Goal: Task Accomplishment & Management: Complete application form

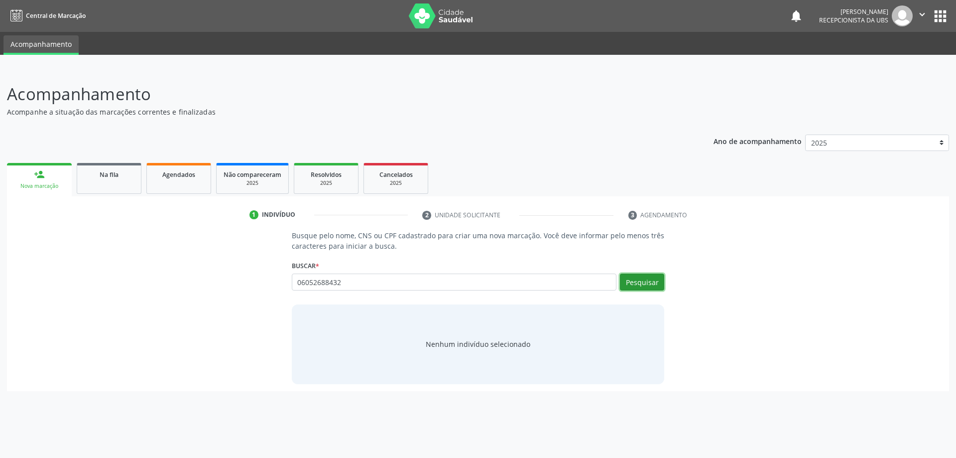
click at [648, 278] on button "Pesquisar" at bounding box center [642, 281] width 44 height 17
click at [352, 284] on input "06052688432" at bounding box center [454, 281] width 325 height 17
type input "0"
type input "700705919167473"
click at [640, 282] on button "Pesquisar" at bounding box center [642, 281] width 44 height 17
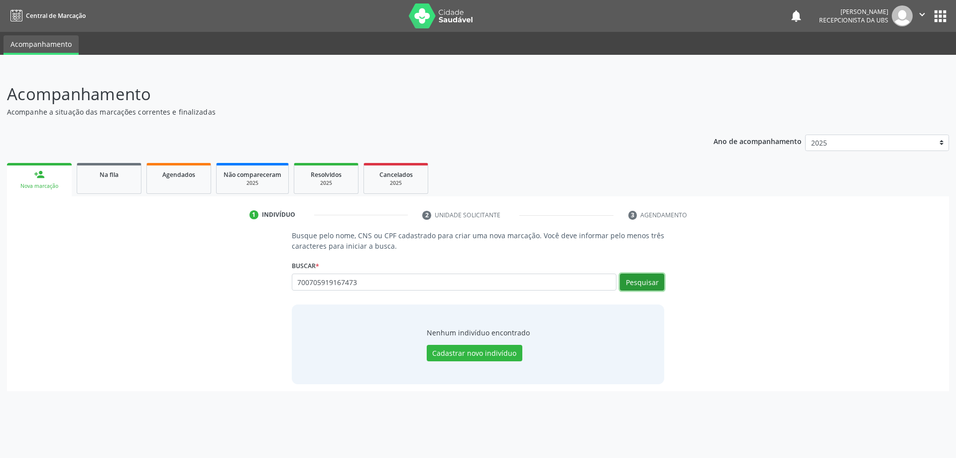
click at [643, 280] on button "Pesquisar" at bounding box center [642, 281] width 44 height 17
click at [109, 178] on span "Na fila" at bounding box center [109, 174] width 19 height 8
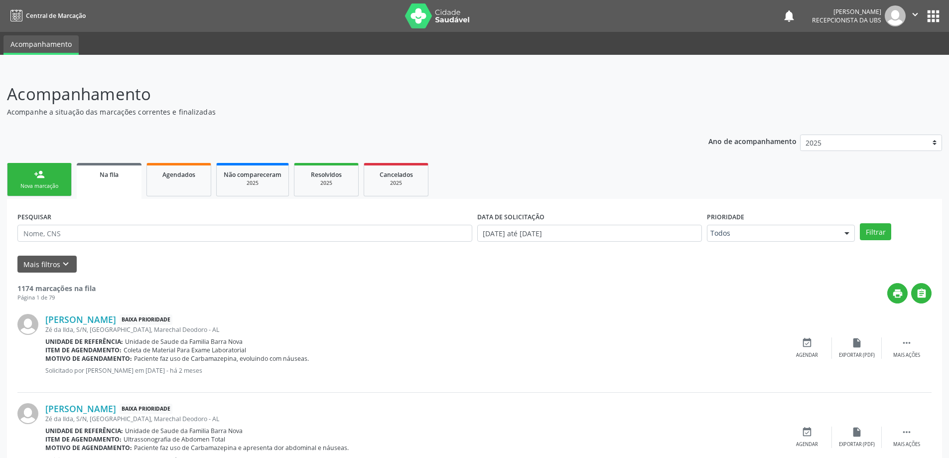
click at [49, 187] on div "Nova marcação" at bounding box center [39, 185] width 50 height 7
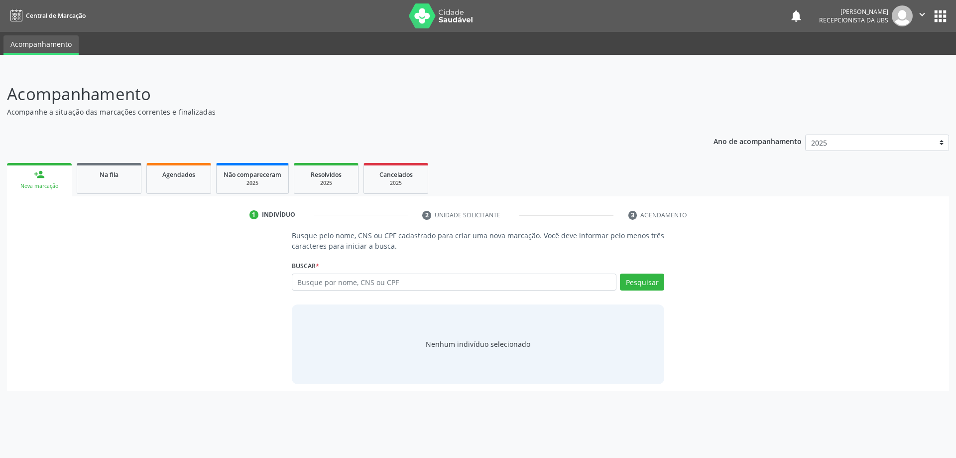
click at [352, 284] on input "text" at bounding box center [454, 281] width 325 height 17
type input "06052688432"
click at [632, 282] on button "Pesquisar" at bounding box center [642, 281] width 44 height 17
drag, startPoint x: 371, startPoint y: 285, endPoint x: 247, endPoint y: 288, distance: 124.0
click at [247, 288] on div "Busque pelo nome, CNS ou CPF cadastrado para criar uma nova marcação. Você deve…" at bounding box center [478, 306] width 928 height 153
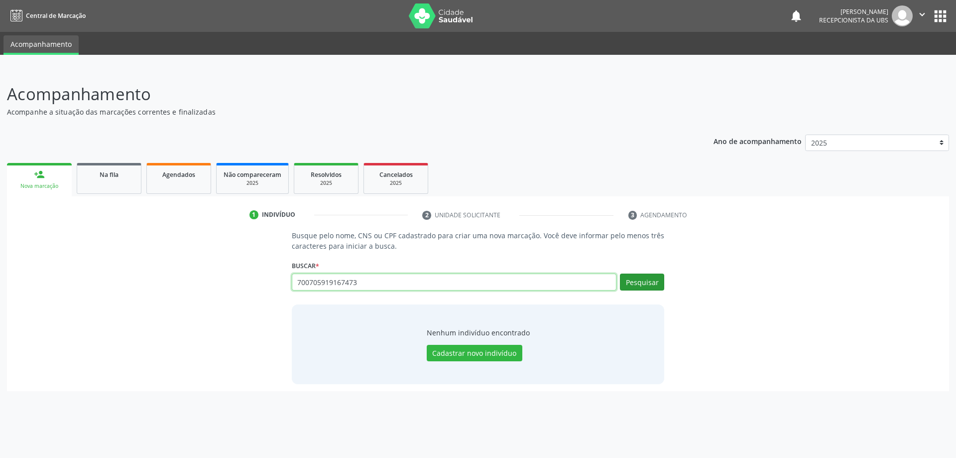
type input "700705919167473"
click at [651, 278] on button "Pesquisar" at bounding box center [642, 281] width 44 height 17
click at [642, 281] on button "Pesquisar" at bounding box center [642, 281] width 44 height 17
drag, startPoint x: 433, startPoint y: 281, endPoint x: 97, endPoint y: 279, distance: 336.7
click at [97, 279] on div "Busque pelo nome, CNS ou CPF cadastrado para criar uma nova marcação. Você deve…" at bounding box center [478, 306] width 928 height 153
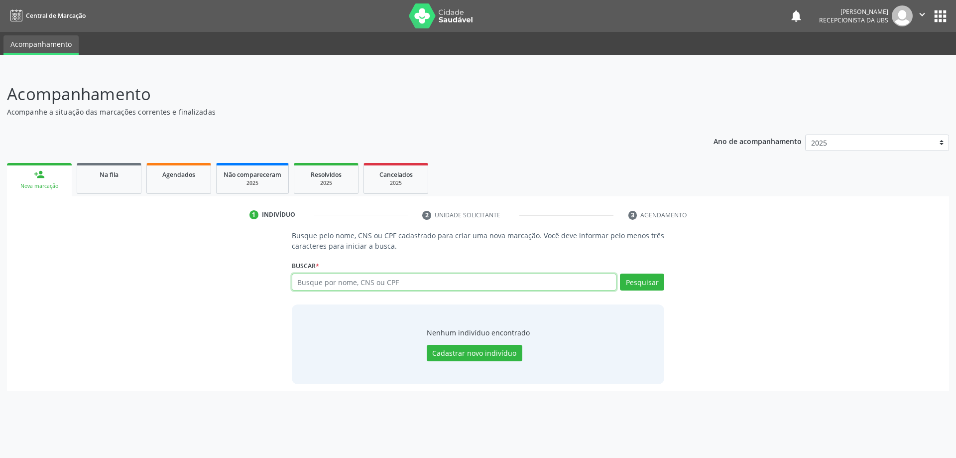
paste input "060.526.884-32"
type input "060.526.884-32"
click at [635, 279] on button "Pesquisar" at bounding box center [642, 281] width 44 height 17
drag, startPoint x: 382, startPoint y: 281, endPoint x: 278, endPoint y: 291, distance: 104.1
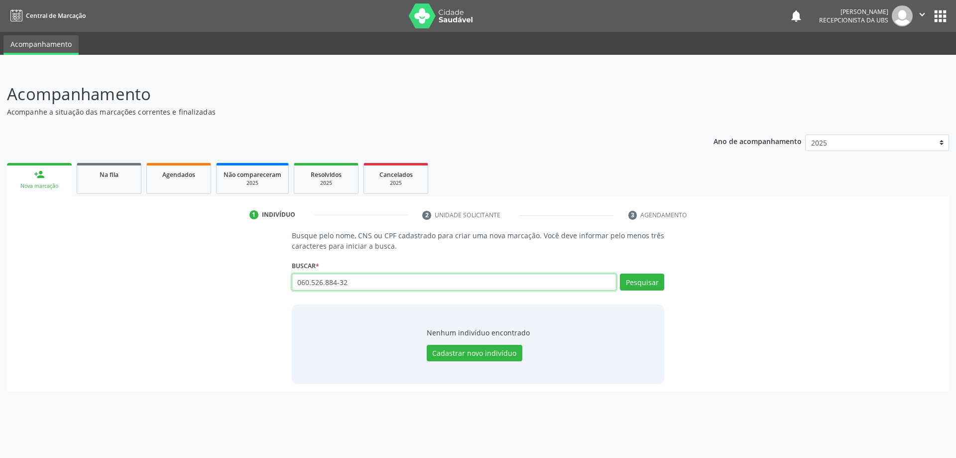
click at [278, 291] on div "Busque pelo nome, CNS ou CPF cadastrado para criar uma nova marcação. Você deve…" at bounding box center [478, 306] width 928 height 153
paste input "700705919167473"
type input "700705919167473"
click at [646, 281] on button "Pesquisar" at bounding box center [642, 281] width 44 height 17
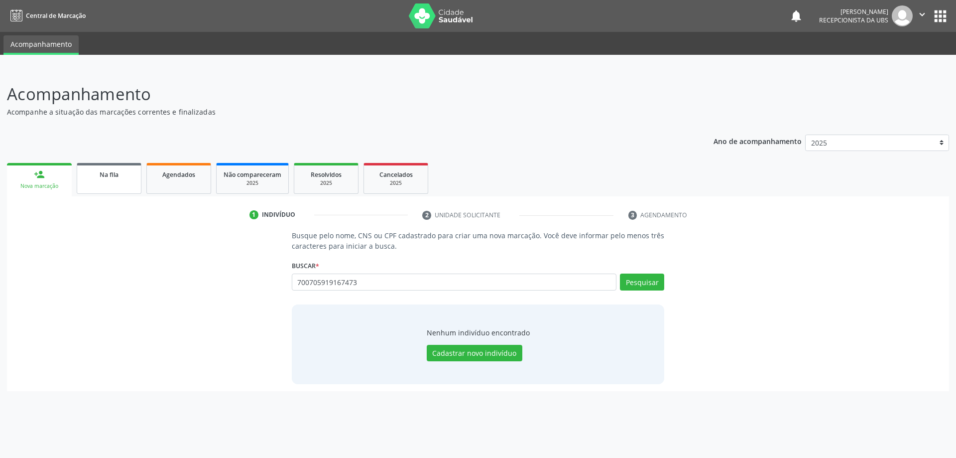
click at [108, 180] on link "Na fila" at bounding box center [109, 178] width 65 height 31
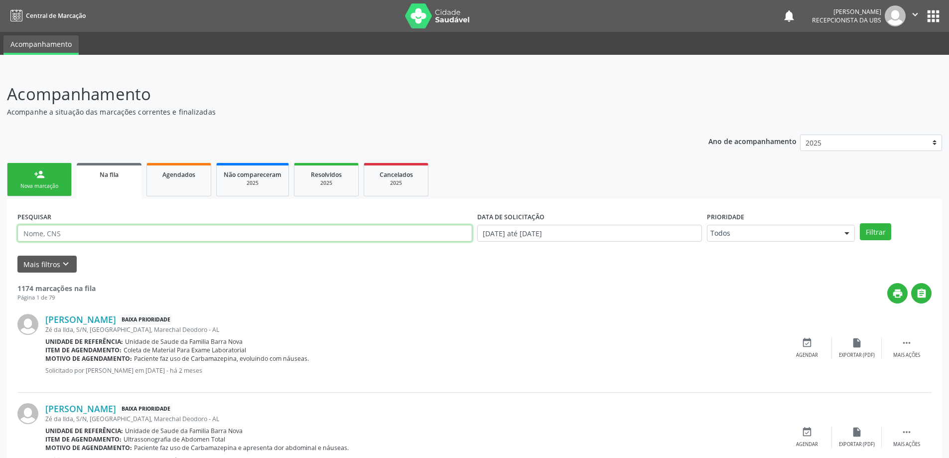
paste input "700705919167473"
type input "700705919167473"
click at [866, 231] on button "Filtrar" at bounding box center [875, 231] width 31 height 17
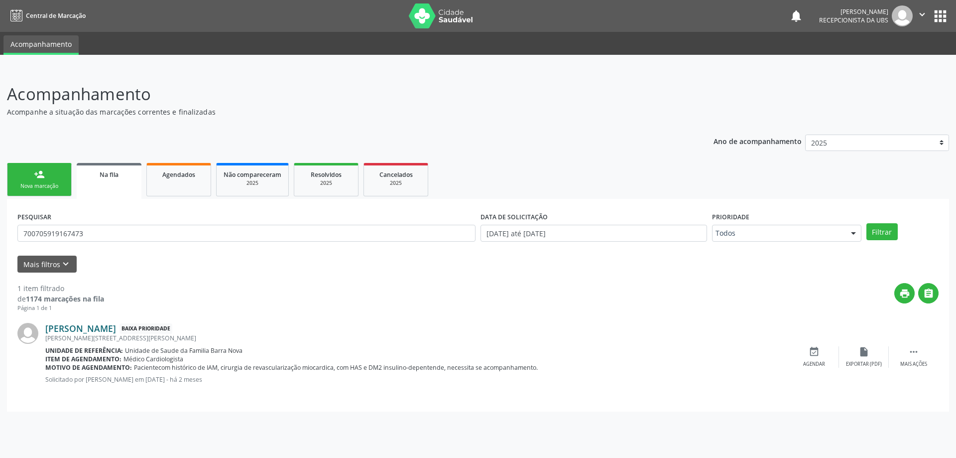
click at [116, 331] on link "[PERSON_NAME]" at bounding box center [80, 328] width 71 height 11
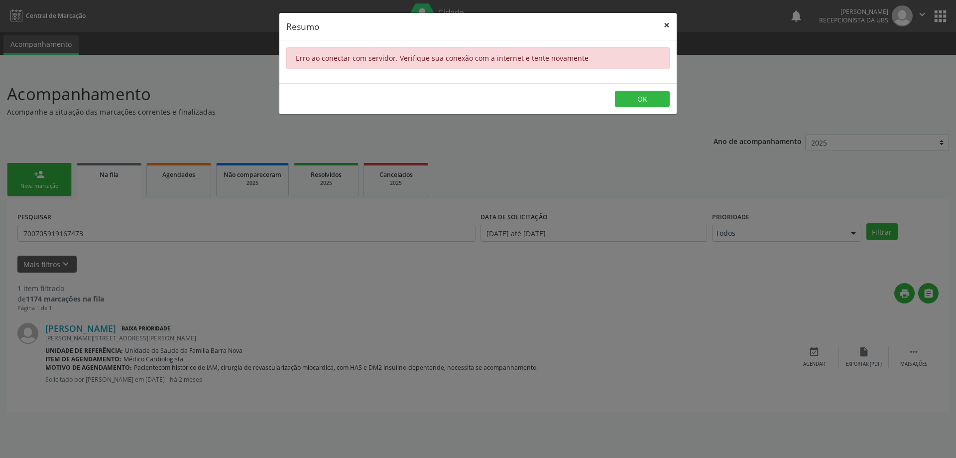
click at [668, 20] on button "×" at bounding box center [667, 25] width 20 height 24
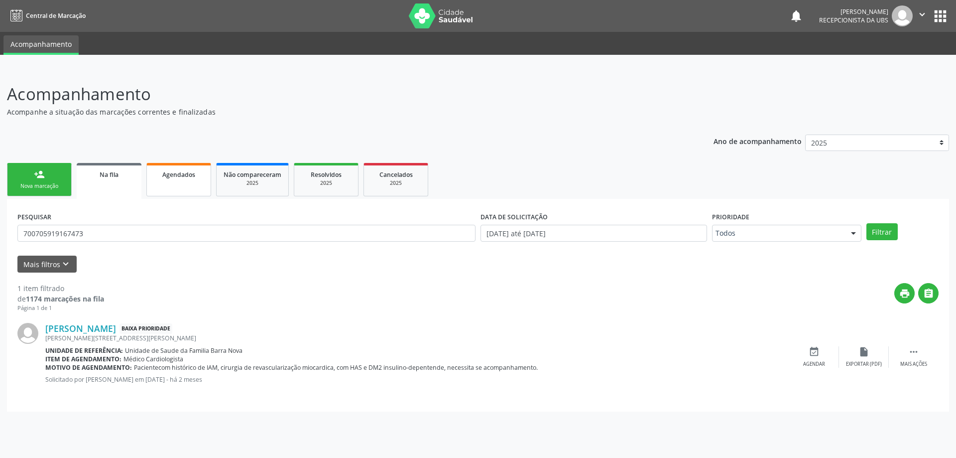
click at [178, 174] on span "Agendados" at bounding box center [178, 174] width 33 height 8
select select "9"
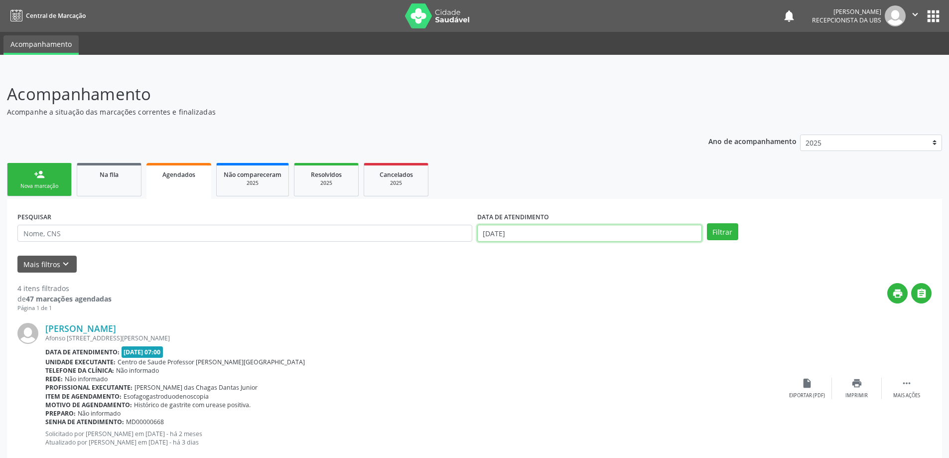
click at [589, 236] on input "[DATE]" at bounding box center [589, 233] width 225 height 17
click at [553, 286] on span "1" at bounding box center [553, 283] width 19 height 19
type input "[DATE]"
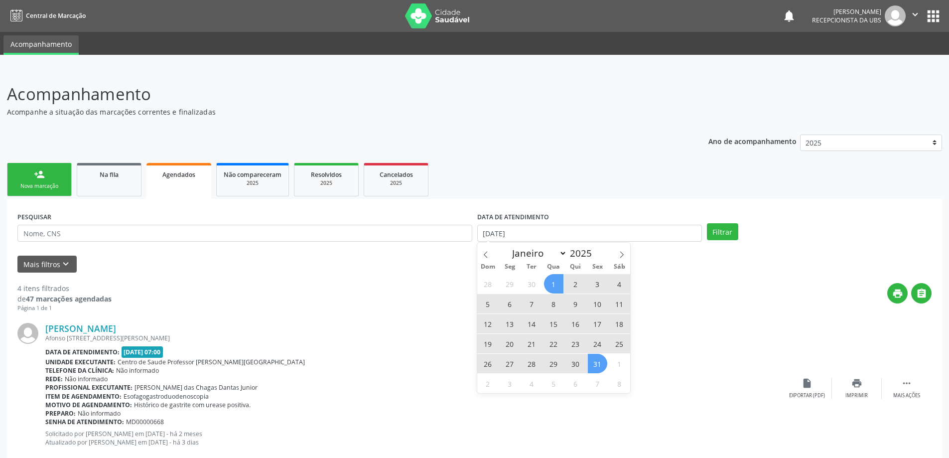
click at [595, 366] on span "31" at bounding box center [597, 363] width 19 height 19
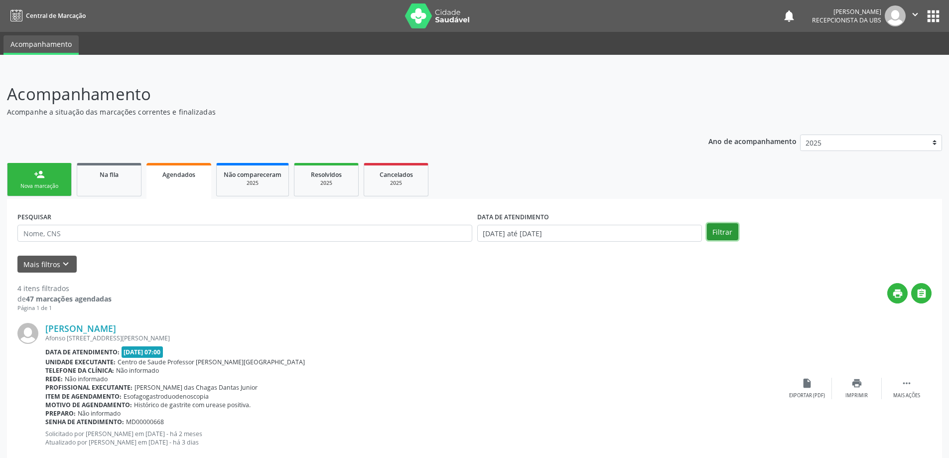
click at [726, 232] on button "Filtrar" at bounding box center [722, 231] width 31 height 17
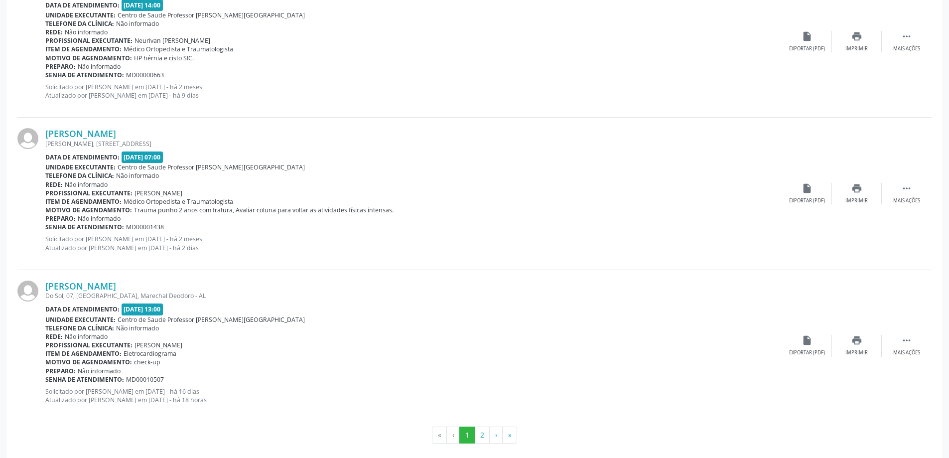
scroll to position [2182, 0]
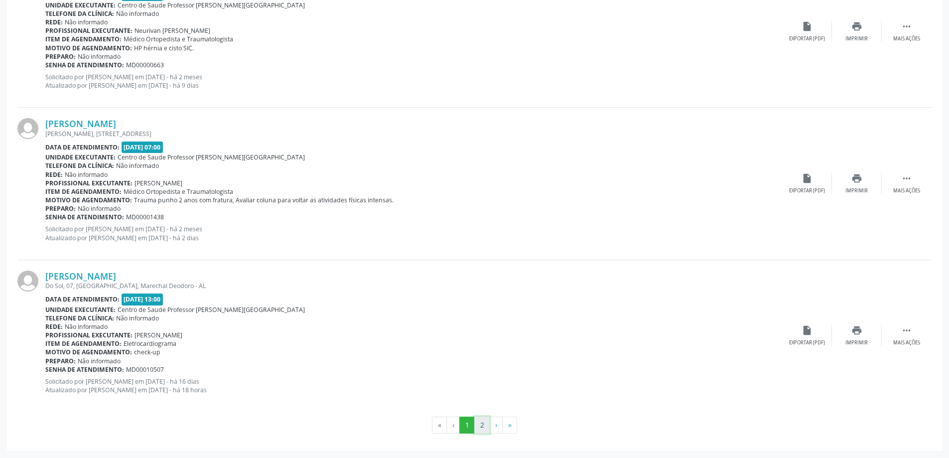
click at [481, 429] on button "2" at bounding box center [481, 424] width 15 height 17
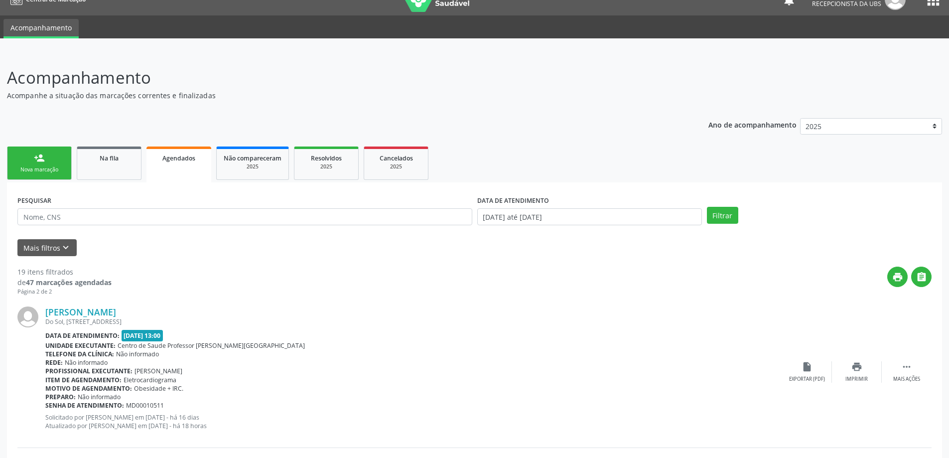
scroll to position [10, 0]
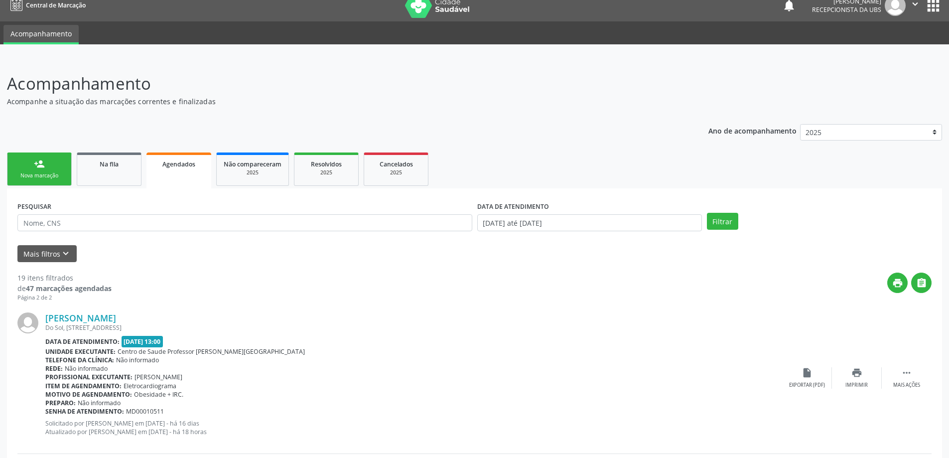
click at [54, 167] on link "person_add Nova marcação" at bounding box center [39, 168] width 65 height 33
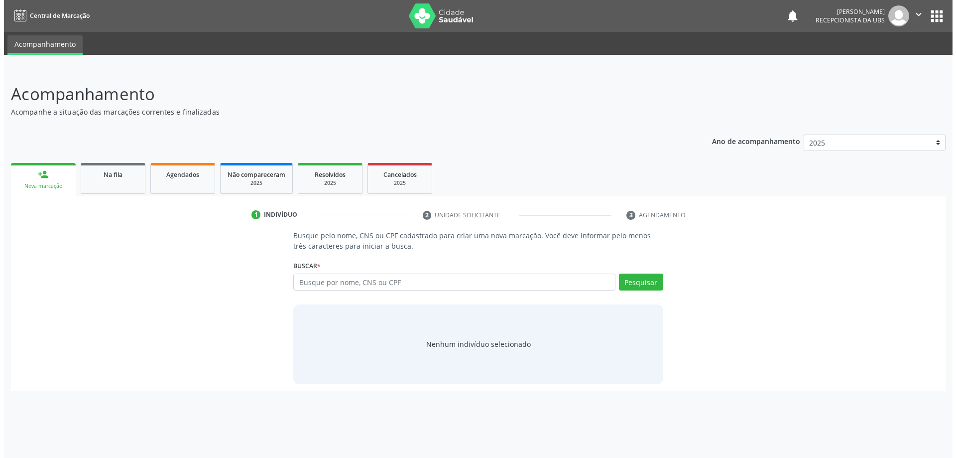
scroll to position [0, 0]
paste input "700705919167473"
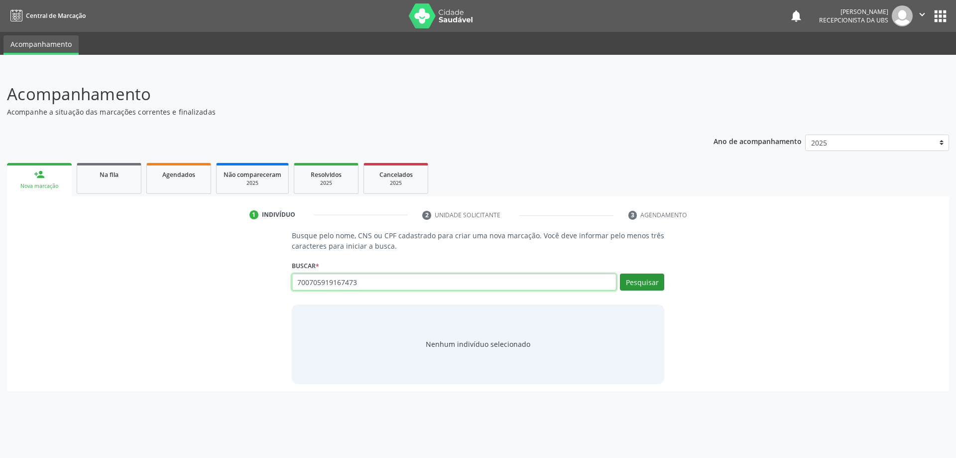
type input "700705919167473"
click at [656, 284] on button "Pesquisar" at bounding box center [642, 281] width 44 height 17
click at [645, 291] on div "Pesquisar" at bounding box center [641, 285] width 48 height 24
click at [643, 285] on button "Pesquisar" at bounding box center [642, 281] width 44 height 17
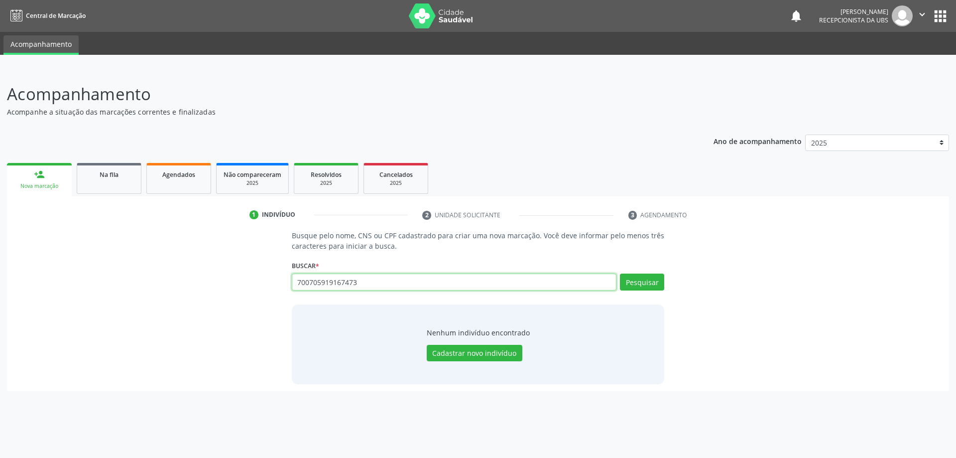
click at [366, 283] on input "700705919167473" at bounding box center [454, 281] width 325 height 17
type input "7"
type input "marli francisca da silva"
click at [650, 283] on button "Pesquisar" at bounding box center [642, 281] width 44 height 17
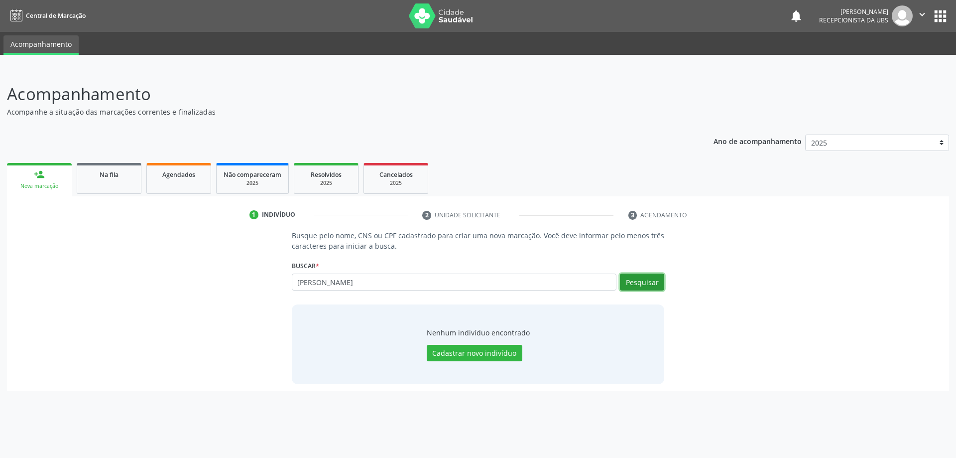
click at [650, 283] on button "Pesquisar" at bounding box center [642, 281] width 44 height 17
click at [642, 285] on button "Pesquisar" at bounding box center [642, 281] width 44 height 17
click at [115, 182] on link "Na fila" at bounding box center [109, 178] width 65 height 31
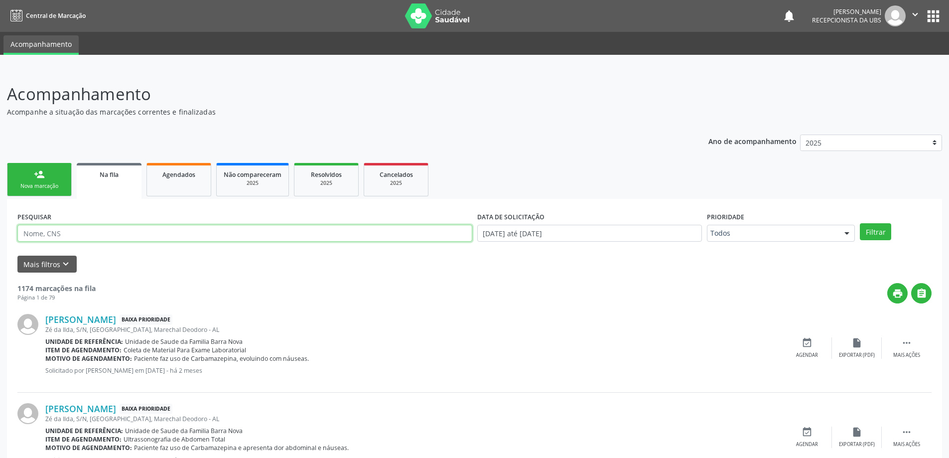
paste input "700705919167473"
type input "700705919167473"
click at [875, 236] on button "Filtrar" at bounding box center [875, 231] width 31 height 17
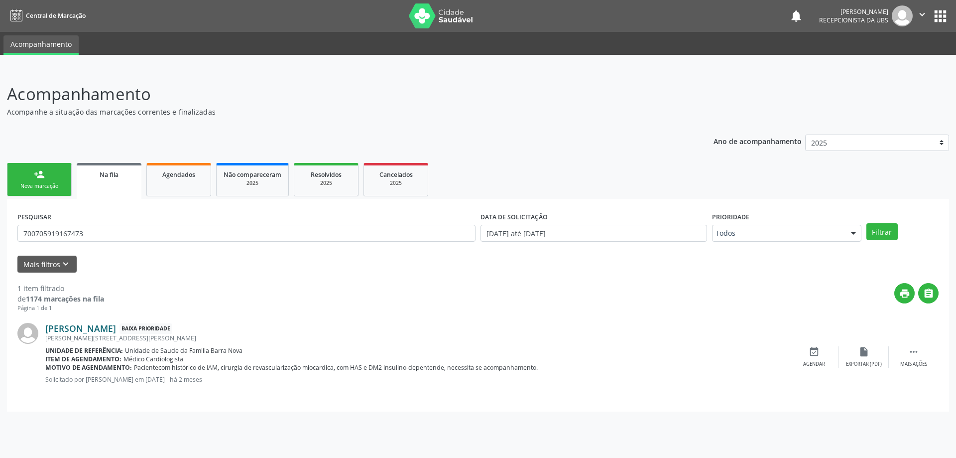
click at [97, 328] on link "Marli Francisca da Silva" at bounding box center [80, 328] width 71 height 11
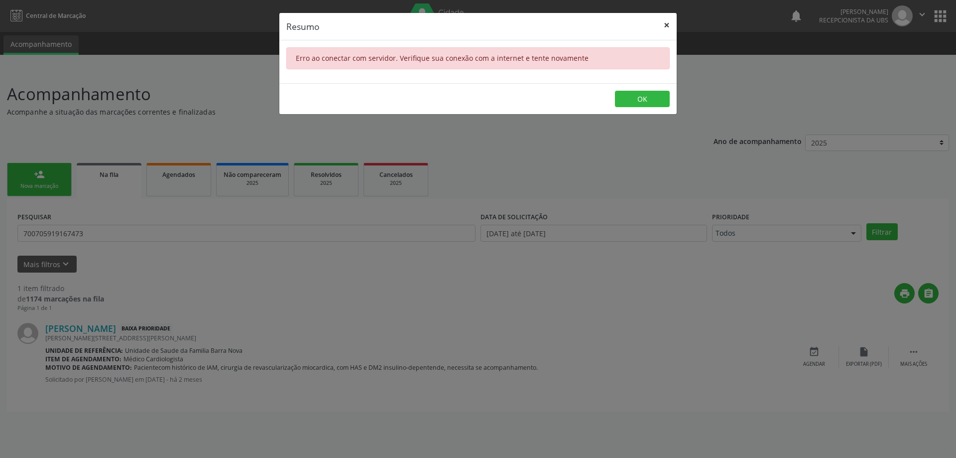
click at [671, 23] on button "×" at bounding box center [667, 25] width 20 height 24
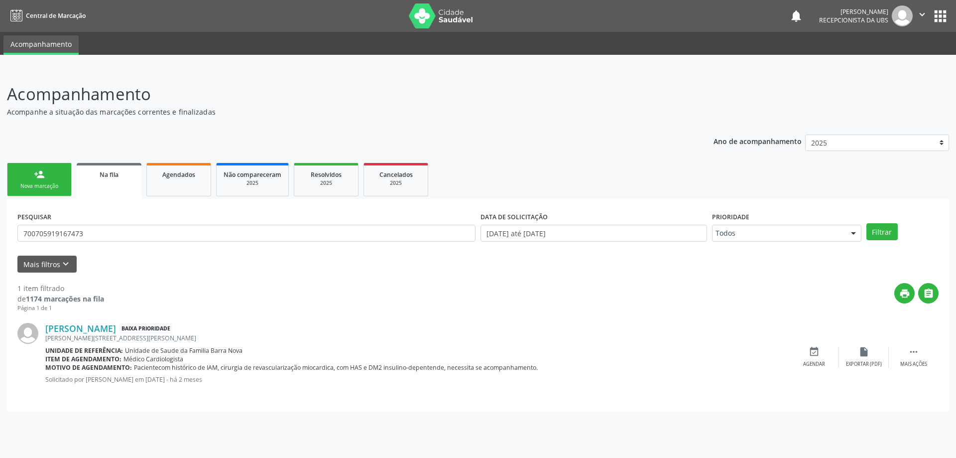
click at [51, 181] on link "person_add Nova marcação" at bounding box center [39, 179] width 65 height 33
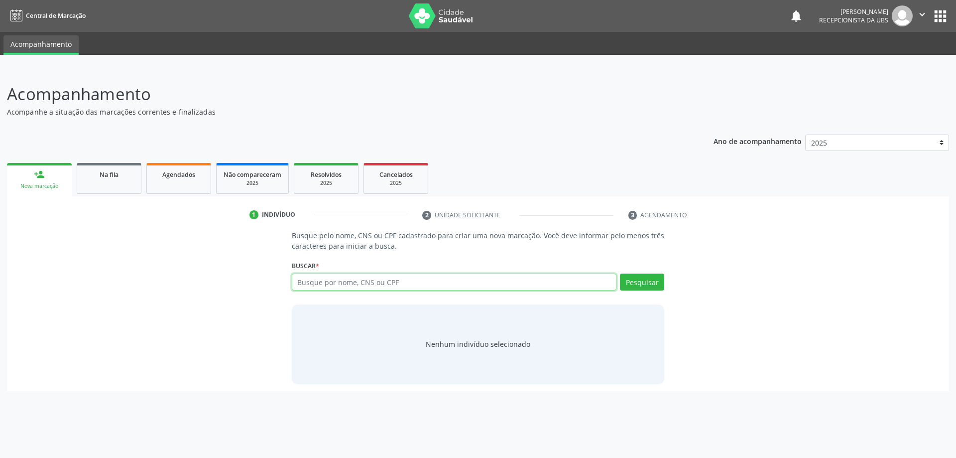
click at [369, 281] on input "text" at bounding box center [454, 281] width 325 height 17
type input "02930698403"
click at [641, 283] on button "Pesquisar" at bounding box center [642, 281] width 44 height 17
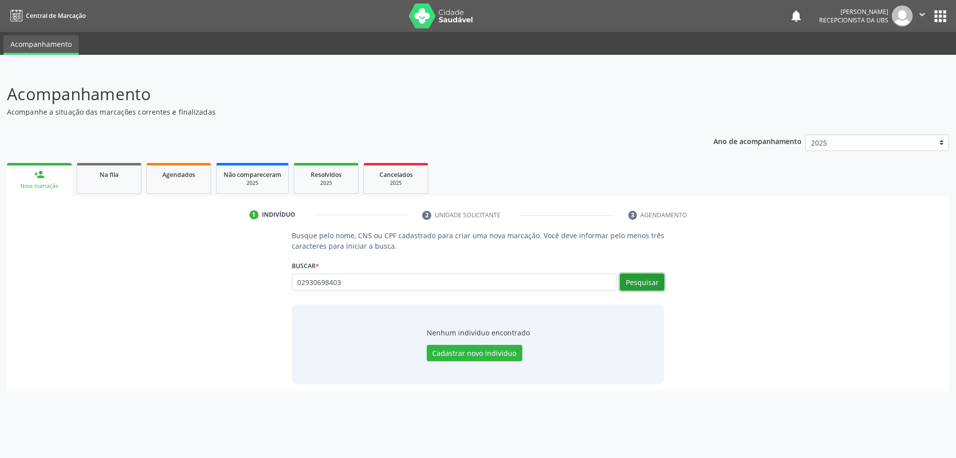
click at [641, 283] on button "Pesquisar" at bounding box center [642, 281] width 44 height 17
drag, startPoint x: 391, startPoint y: 279, endPoint x: 198, endPoint y: 280, distance: 192.8
click at [198, 280] on div "Busque pelo nome, CNS ou CPF cadastrado para criar uma nova marcação. Você deve…" at bounding box center [478, 306] width 928 height 153
click at [435, 285] on input "text" at bounding box center [454, 281] width 325 height 17
type input "06052688432"
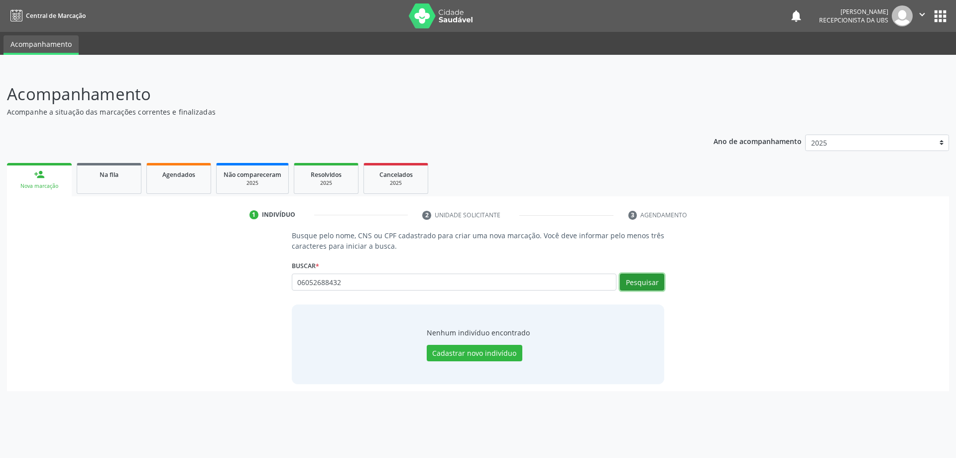
click at [632, 281] on button "Pesquisar" at bounding box center [642, 281] width 44 height 17
click at [408, 176] on span "Cancelados" at bounding box center [396, 174] width 33 height 8
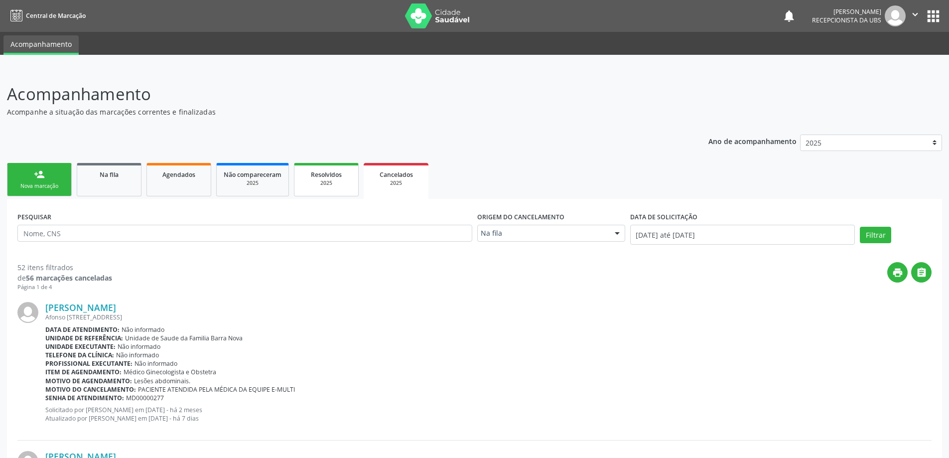
click at [333, 181] on div "2025" at bounding box center [326, 182] width 50 height 7
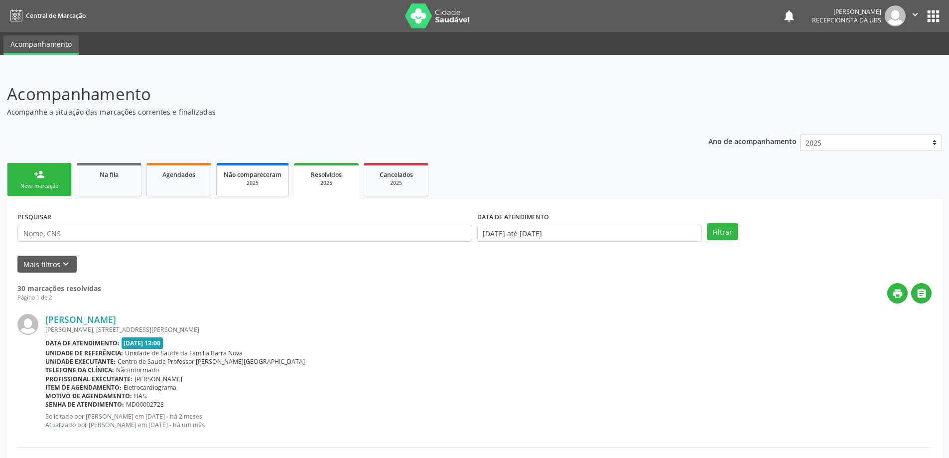
click at [257, 177] on span "Não compareceram" at bounding box center [253, 174] width 58 height 8
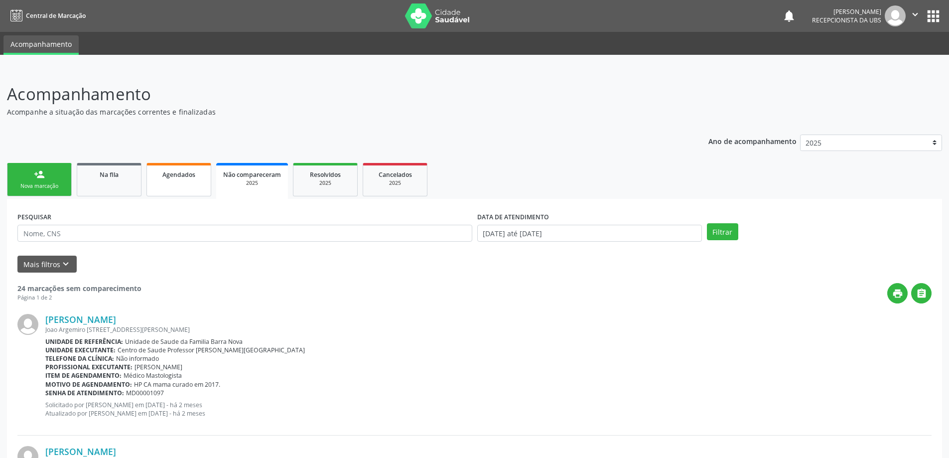
click at [193, 187] on link "Agendados" at bounding box center [178, 179] width 65 height 33
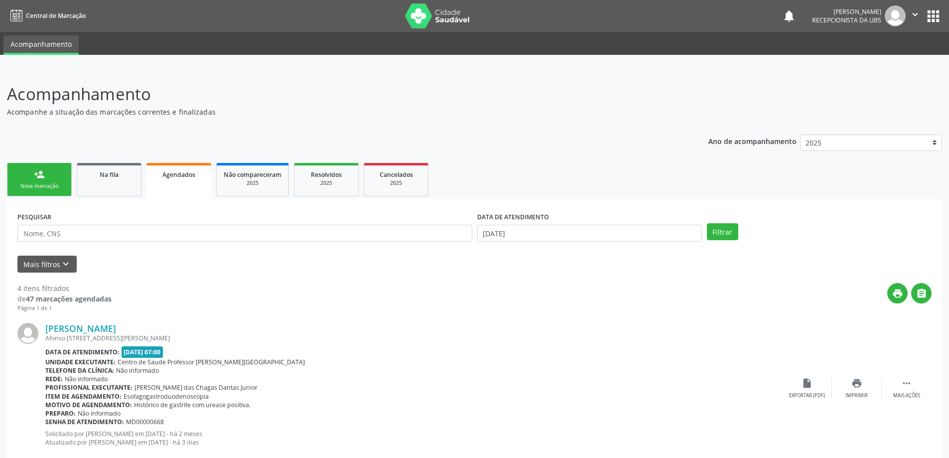
click at [58, 172] on link "person_add Nova marcação" at bounding box center [39, 179] width 65 height 33
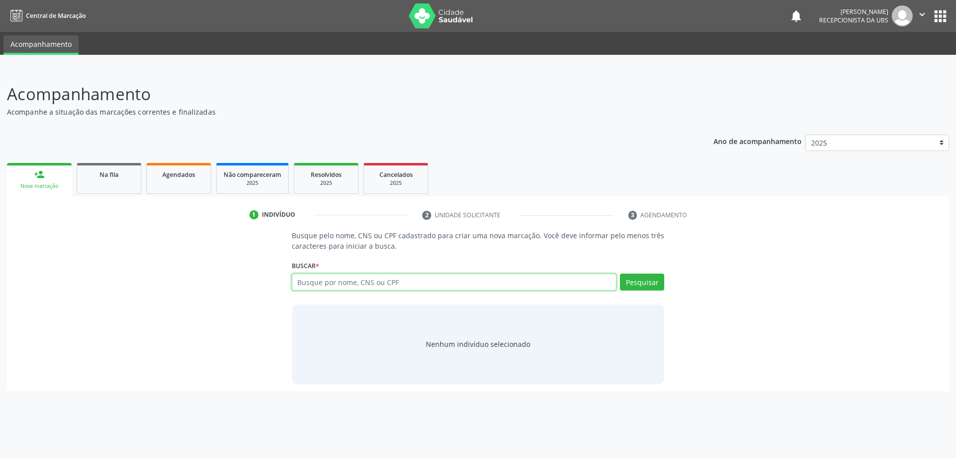
click at [316, 279] on input "text" at bounding box center [454, 281] width 325 height 17
type input "06052688432"
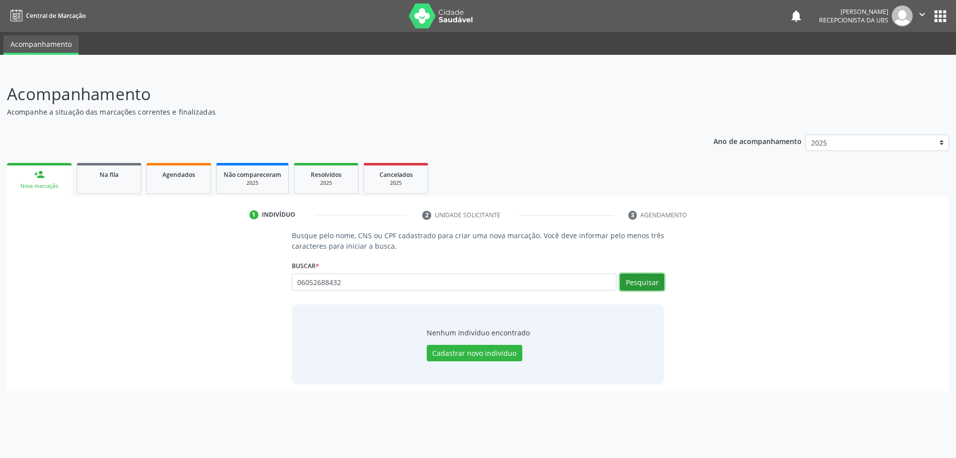
click at [645, 280] on button "Pesquisar" at bounding box center [642, 281] width 44 height 17
click at [477, 355] on button "Cadastrar novo indivíduo" at bounding box center [475, 353] width 96 height 17
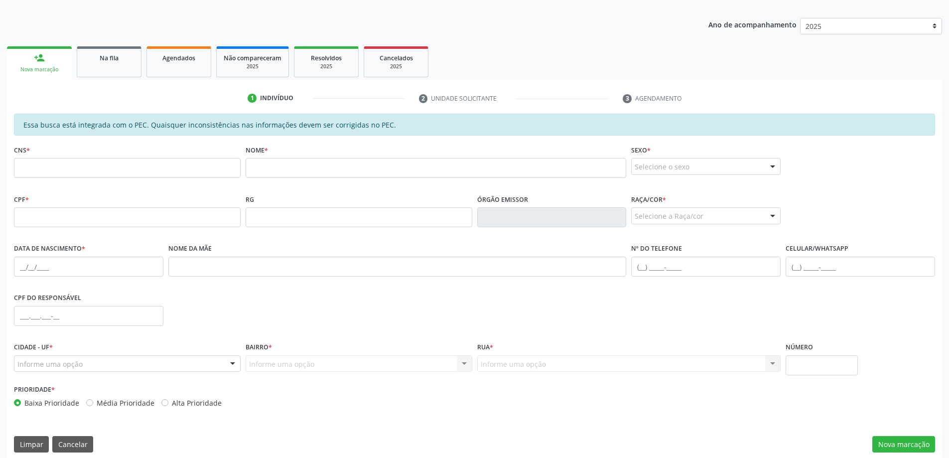
scroll to position [125, 0]
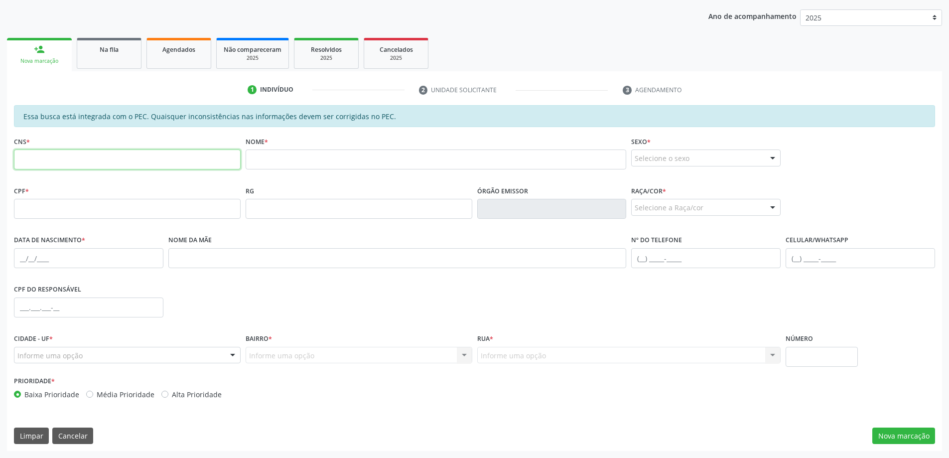
click at [64, 158] on input "text" at bounding box center [127, 159] width 227 height 20
click at [56, 210] on input "text" at bounding box center [127, 209] width 227 height 20
type input "060.526.884-32"
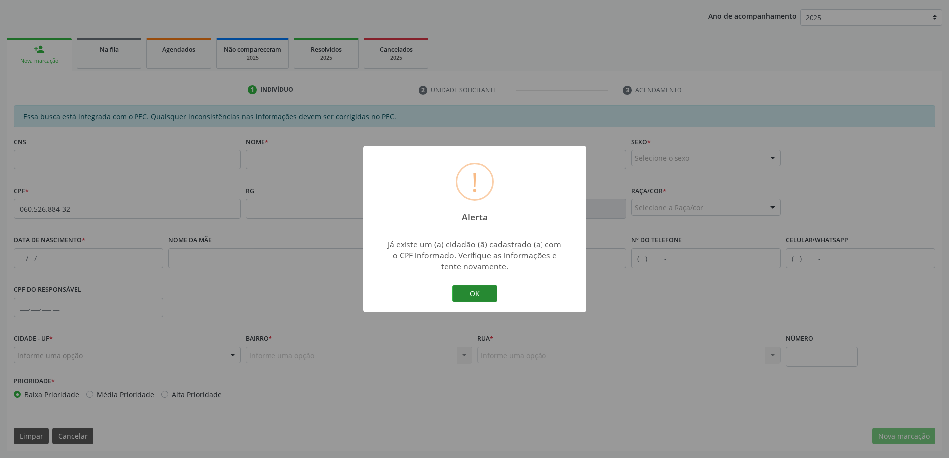
click at [475, 291] on button "OK" at bounding box center [474, 293] width 45 height 17
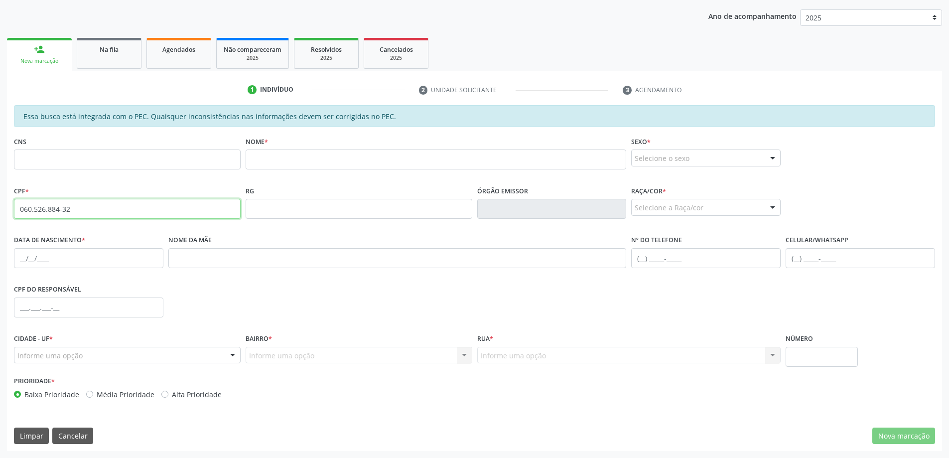
drag, startPoint x: 99, startPoint y: 214, endPoint x: 0, endPoint y: 212, distance: 99.1
click at [0, 212] on div "Acompanhamento Acompanhe a situação das marcações correntes e finalizadas Relat…" at bounding box center [474, 201] width 949 height 514
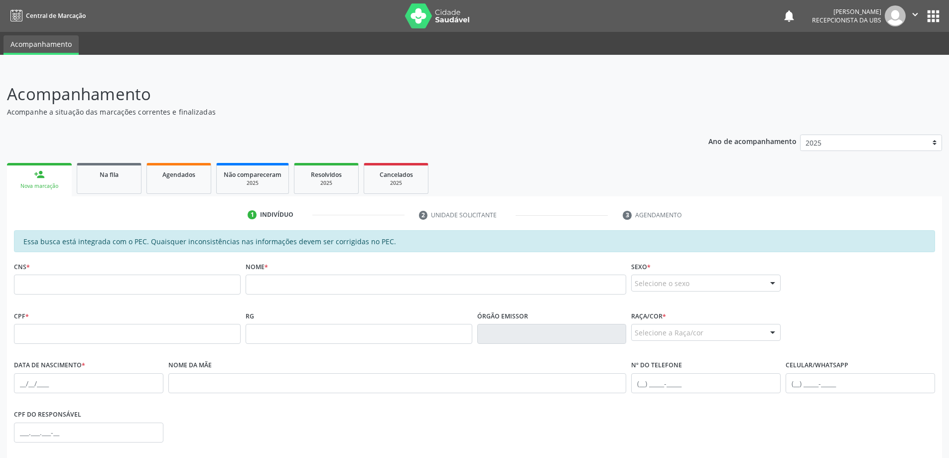
click at [46, 180] on link "person_add Nova marcação" at bounding box center [39, 179] width 65 height 33
click at [120, 183] on link "Na fila" at bounding box center [109, 178] width 65 height 31
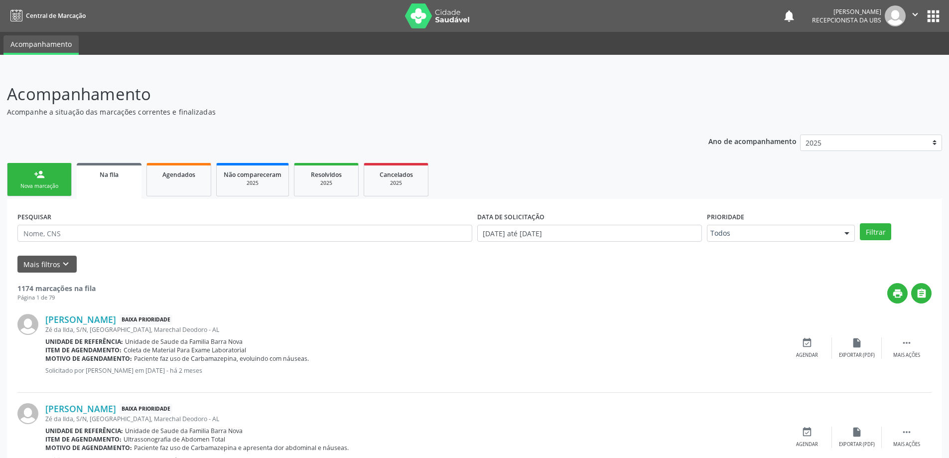
click at [44, 183] on div "Nova marcação" at bounding box center [39, 185] width 50 height 7
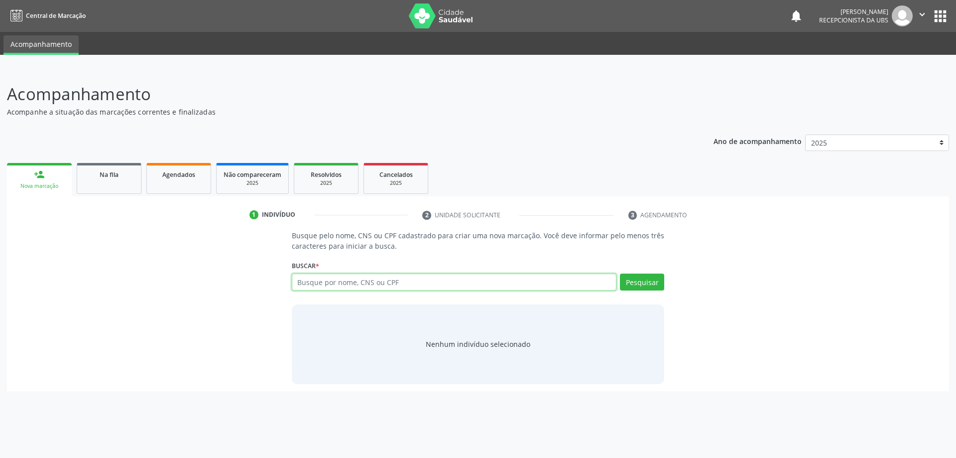
click at [326, 283] on input "text" at bounding box center [454, 281] width 325 height 17
type input "06052688432"
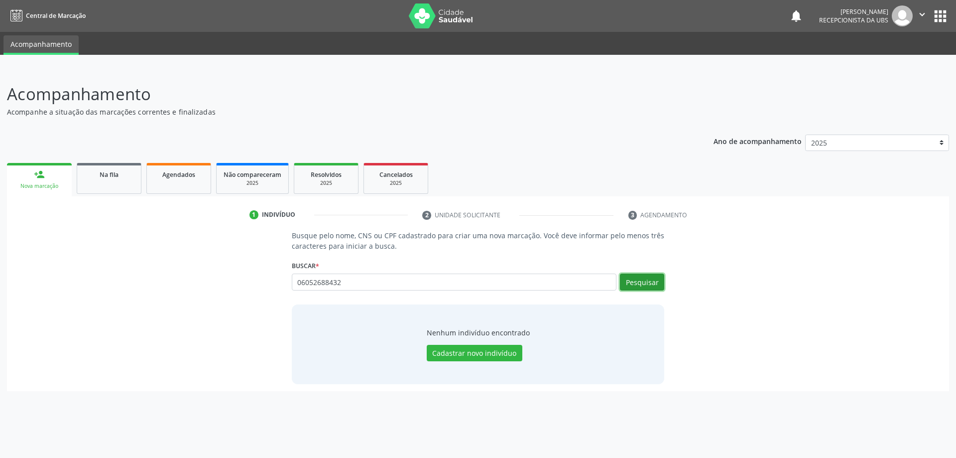
click at [640, 286] on button "Pesquisar" at bounding box center [642, 281] width 44 height 17
drag, startPoint x: 504, startPoint y: 287, endPoint x: 215, endPoint y: 272, distance: 288.8
click at [215, 272] on div "Busque pelo nome, CNS ou CPF cadastrado para criar uma nova marcação. Você deve…" at bounding box center [478, 306] width 928 height 153
click at [345, 283] on input "text" at bounding box center [454, 281] width 325 height 17
click at [468, 352] on button "Cadastrar novo indivíduo" at bounding box center [475, 353] width 96 height 17
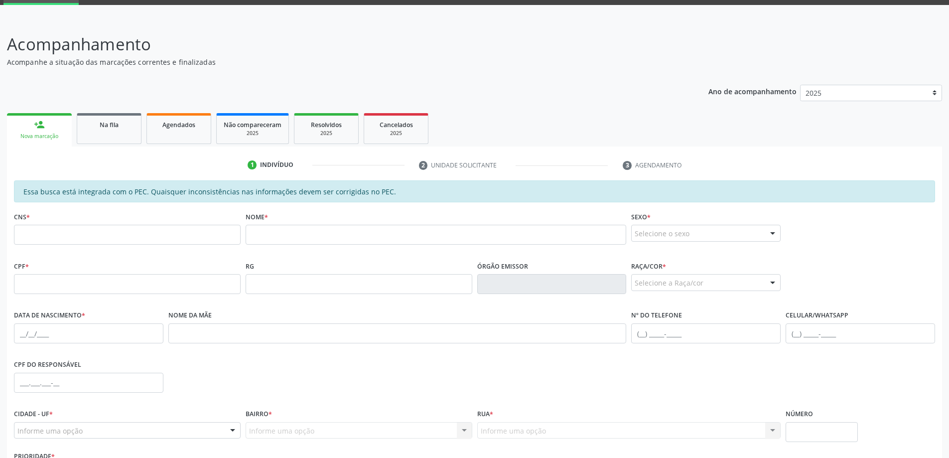
scroll to position [125, 0]
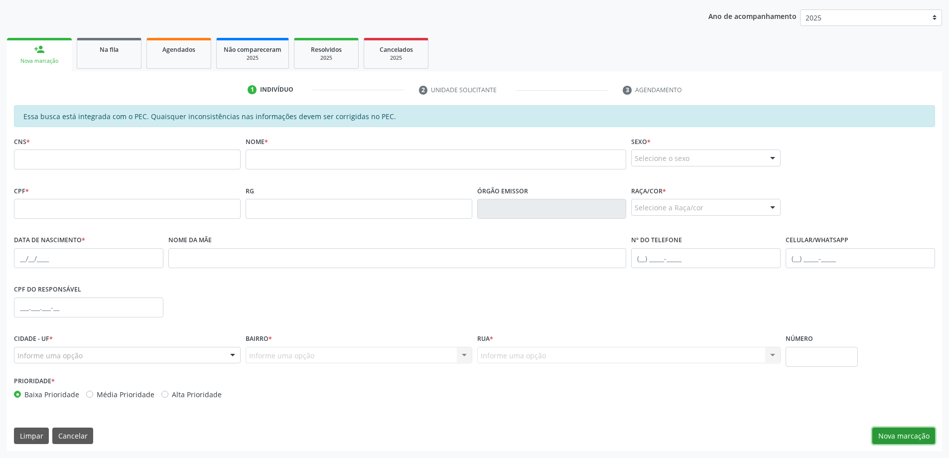
click at [902, 437] on button "Nova marcação" at bounding box center [903, 435] width 63 height 17
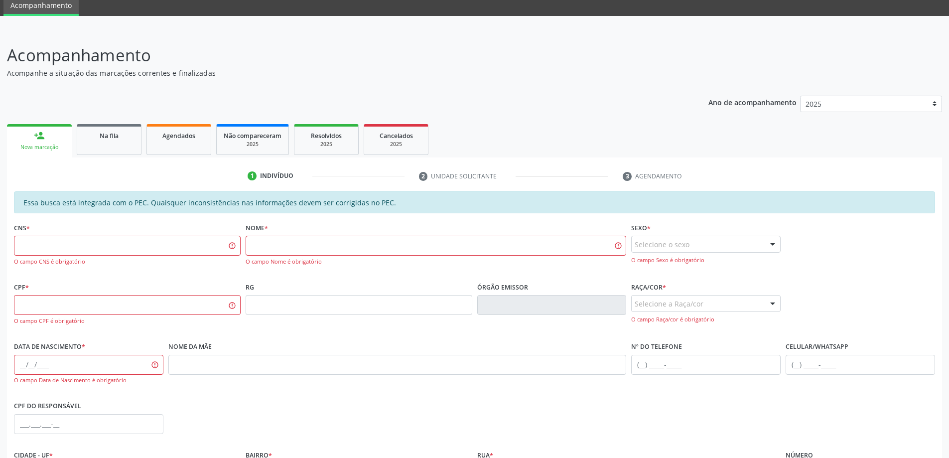
scroll to position [25, 0]
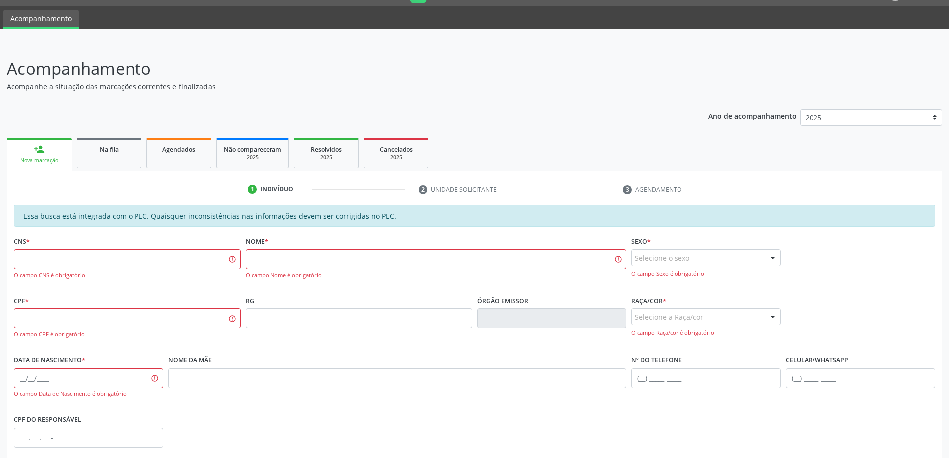
click at [52, 154] on link "person_add Nova marcação" at bounding box center [39, 153] width 65 height 33
click at [111, 156] on link "Na fila" at bounding box center [109, 152] width 65 height 31
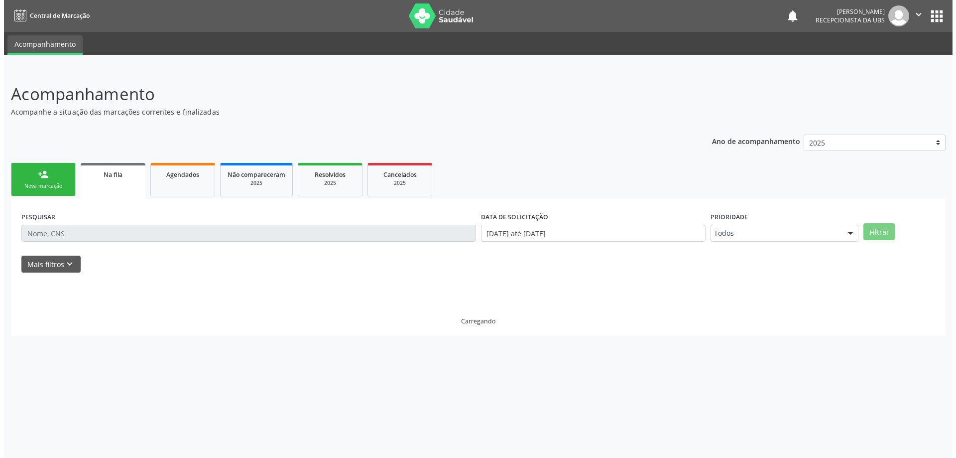
scroll to position [0, 0]
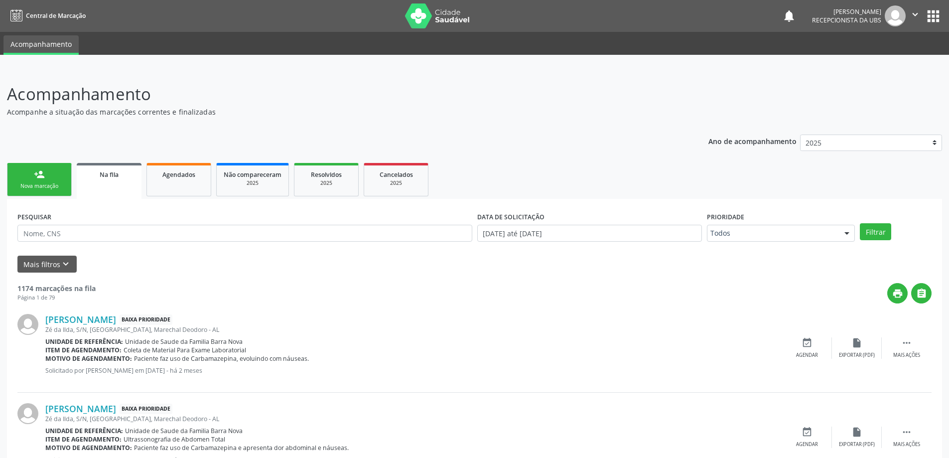
click at [43, 187] on div "Nova marcação" at bounding box center [39, 185] width 50 height 7
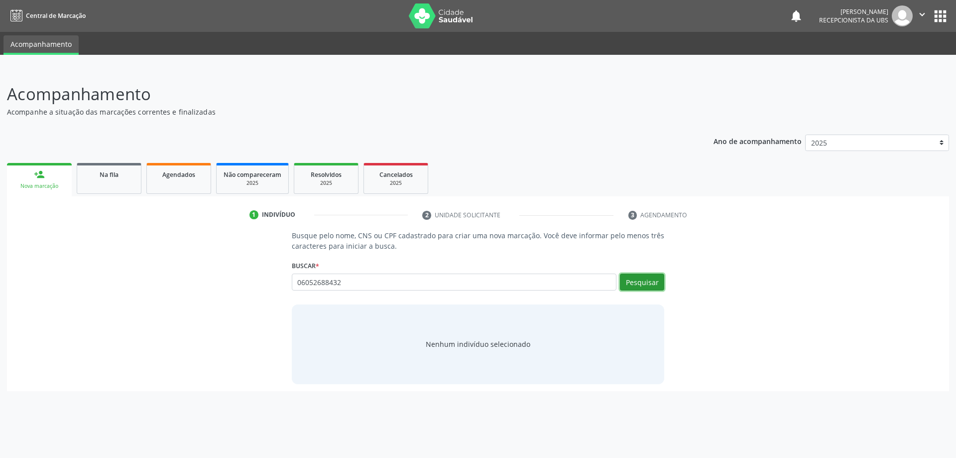
click at [647, 277] on button "Pesquisar" at bounding box center [642, 281] width 44 height 17
click at [647, 287] on button "Pesquisar" at bounding box center [642, 281] width 44 height 17
click at [362, 287] on input "06052688432" at bounding box center [454, 281] width 325 height 17
type input "0"
click at [113, 183] on link "Na fila" at bounding box center [109, 178] width 65 height 31
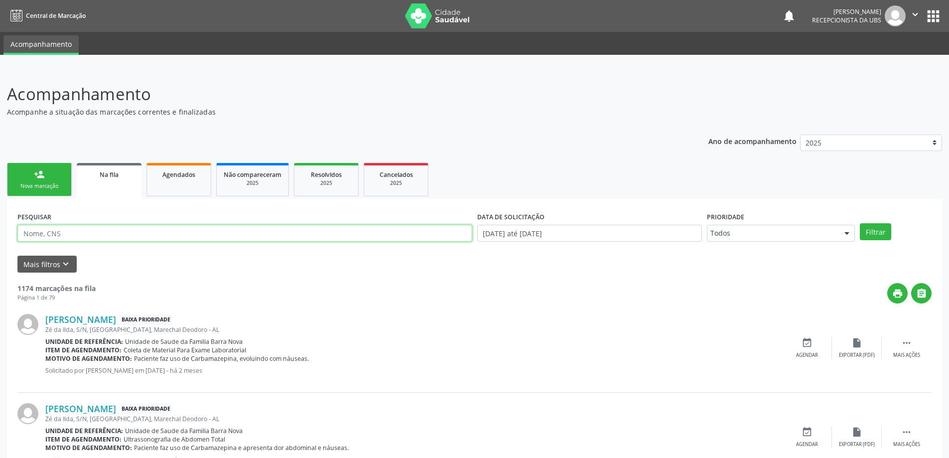
paste input "700705919167473"
type input "700705919167473"
click at [879, 231] on button "Filtrar" at bounding box center [875, 231] width 31 height 17
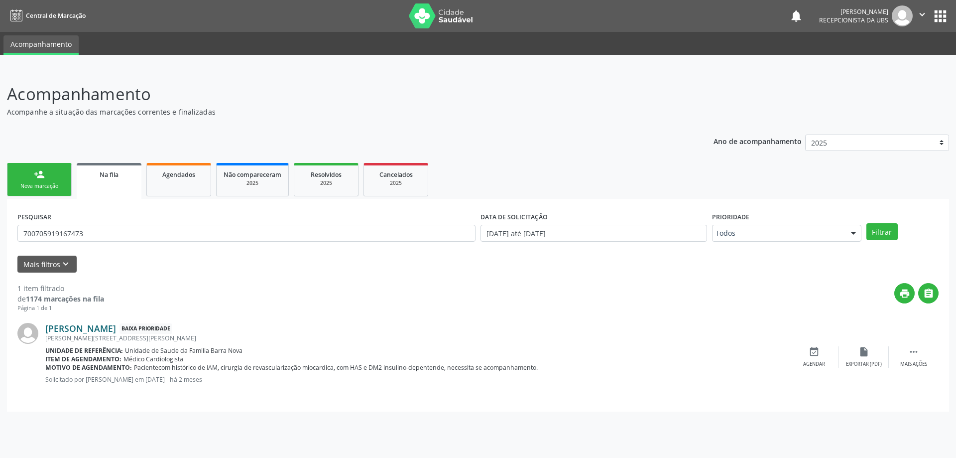
click at [109, 326] on link "[PERSON_NAME]" at bounding box center [80, 328] width 71 height 11
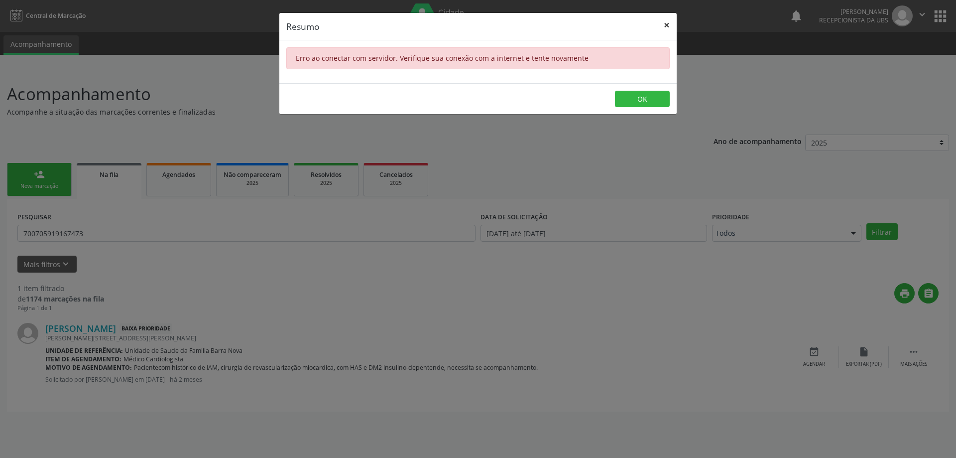
click at [664, 23] on button "×" at bounding box center [667, 25] width 20 height 24
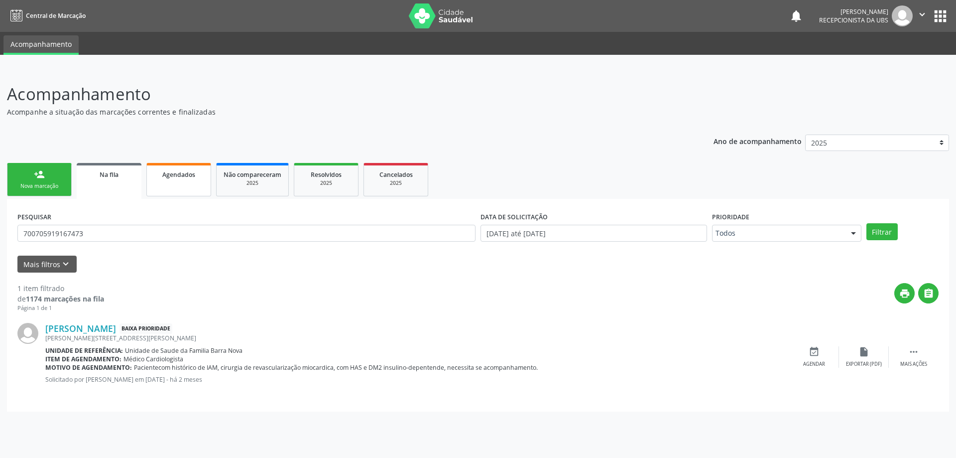
click at [172, 184] on link "Agendados" at bounding box center [178, 179] width 65 height 33
select select "9"
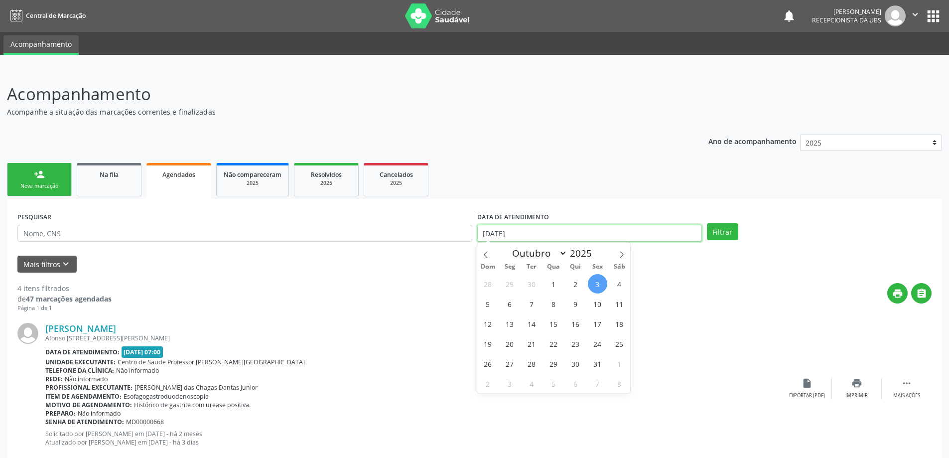
click at [601, 237] on input "[DATE]" at bounding box center [589, 233] width 225 height 17
click at [554, 285] on span "1" at bounding box center [553, 283] width 19 height 19
type input "[DATE]"
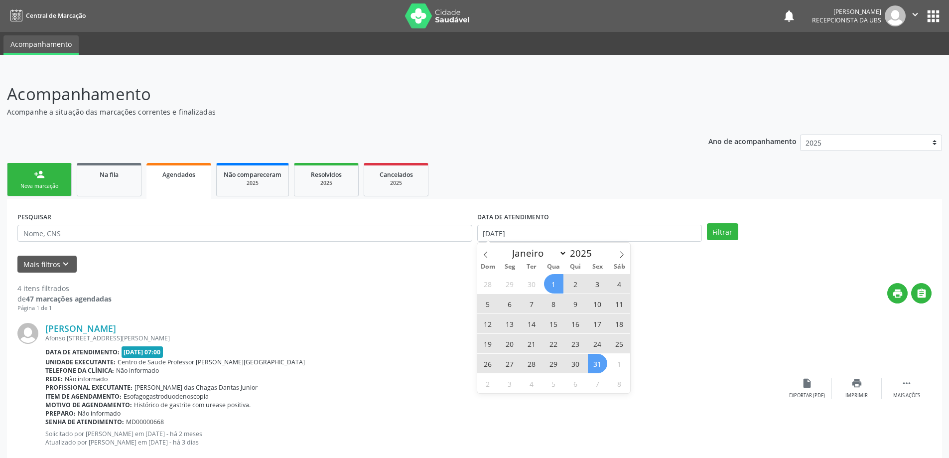
click at [596, 363] on span "31" at bounding box center [597, 363] width 19 height 19
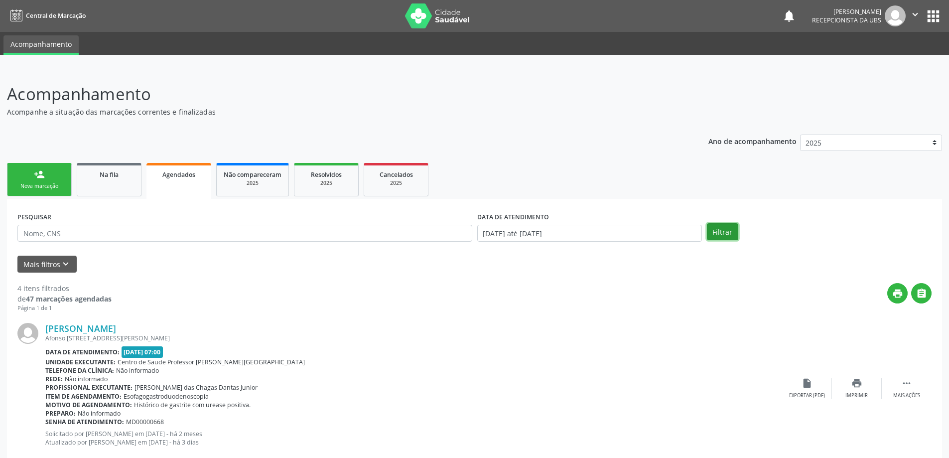
click at [737, 230] on button "Filtrar" at bounding box center [722, 231] width 31 height 17
click at [260, 181] on div "2025" at bounding box center [253, 182] width 58 height 7
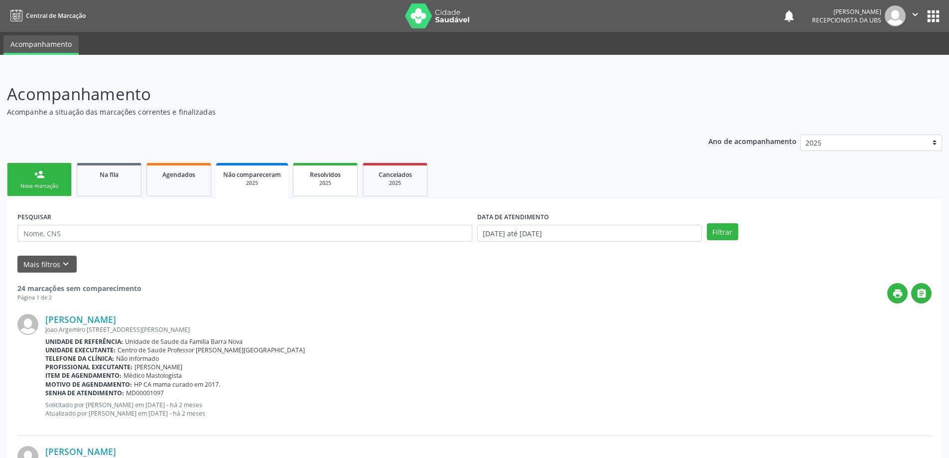
click at [330, 170] on div "Resolvidos" at bounding box center [325, 174] width 50 height 10
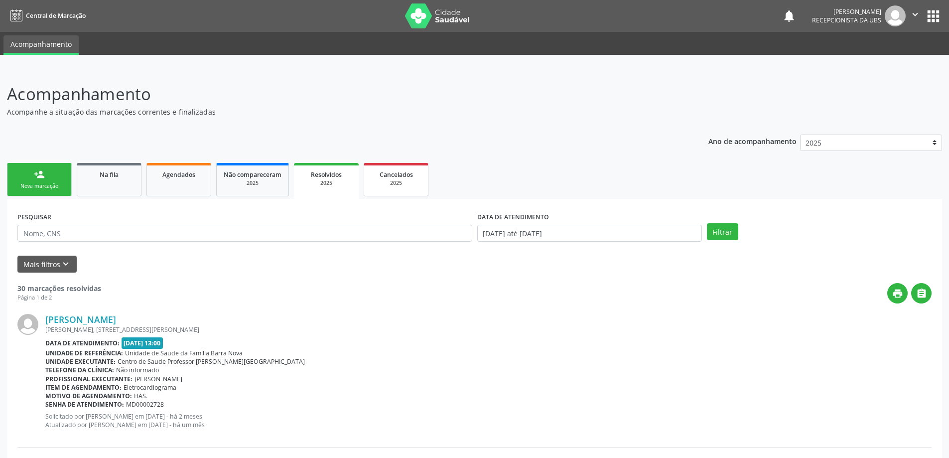
click at [395, 182] on div "2025" at bounding box center [396, 182] width 50 height 7
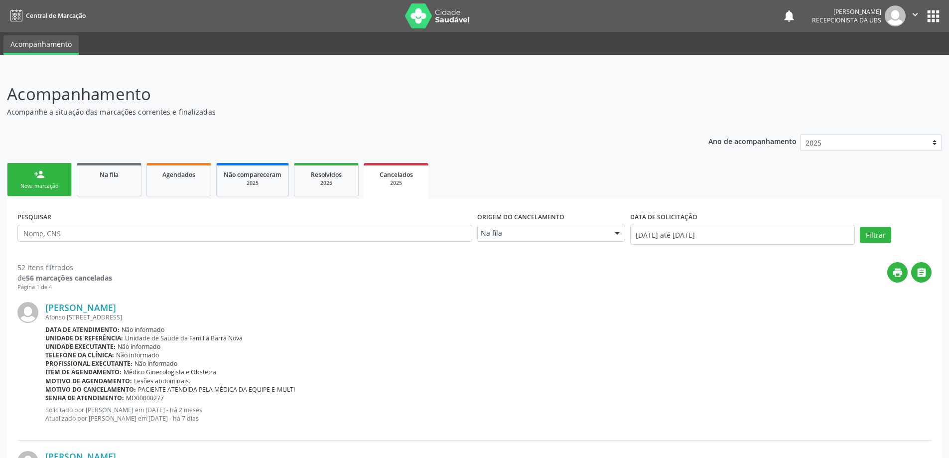
click at [47, 185] on div "Nova marcação" at bounding box center [39, 185] width 50 height 7
